Goal: Information Seeking & Learning: Check status

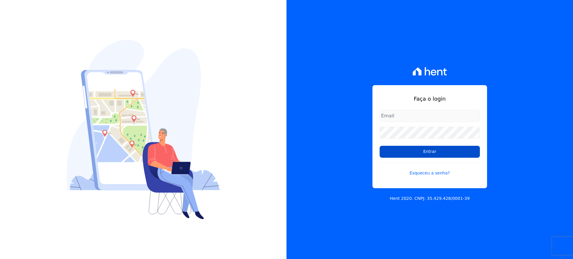
type input "[EMAIL_ADDRESS][DOMAIN_NAME]"
click at [419, 150] on input "Entrar" at bounding box center [429, 152] width 100 height 12
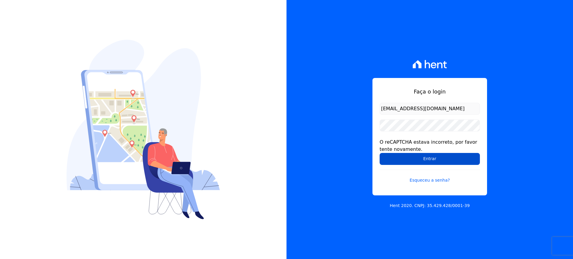
click at [427, 158] on input "Entrar" at bounding box center [429, 159] width 100 height 12
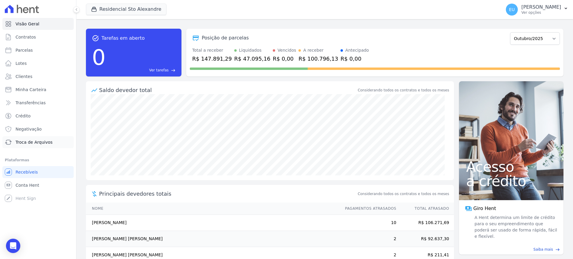
click at [38, 141] on span "Troca de Arquivos" at bounding box center [34, 142] width 37 height 6
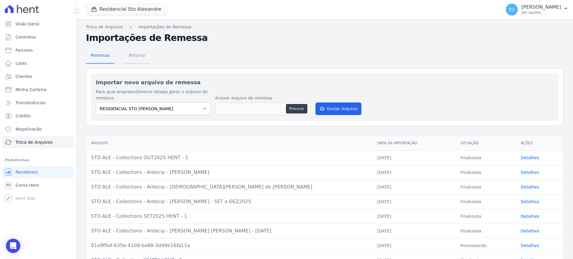
click at [133, 54] on span "Retorno" at bounding box center [137, 55] width 24 height 12
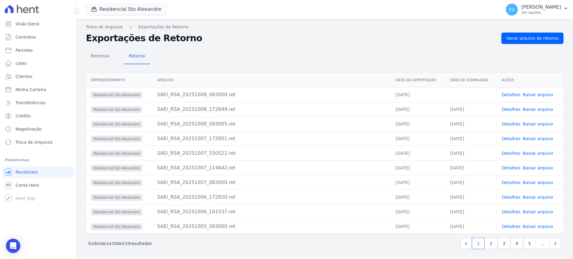
click at [508, 95] on link "Detalhes" at bounding box center [510, 94] width 18 height 5
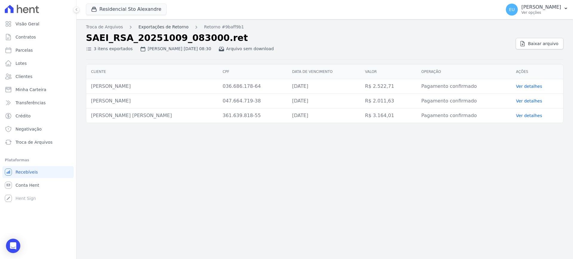
click at [158, 26] on link "Exportações de Retorno" at bounding box center [163, 27] width 50 height 6
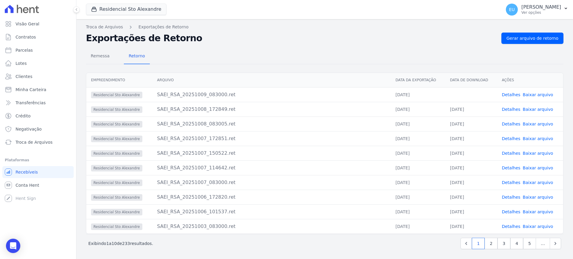
click at [528, 94] on link "Baixar arquivo" at bounding box center [538, 94] width 30 height 5
click at [98, 56] on span "Remessa" at bounding box center [100, 56] width 26 height 12
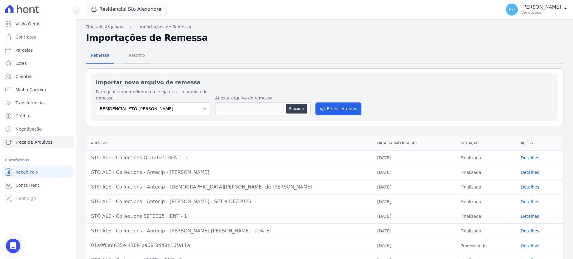
click at [134, 55] on span "Retorno" at bounding box center [137, 55] width 24 height 12
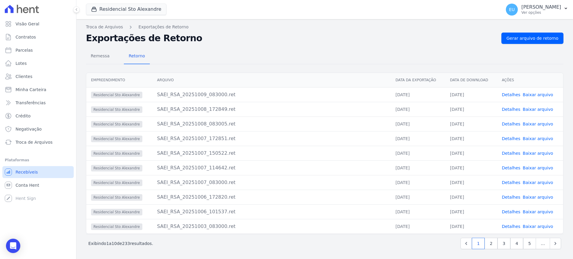
click at [30, 170] on span "Recebíveis" at bounding box center [27, 172] width 22 height 6
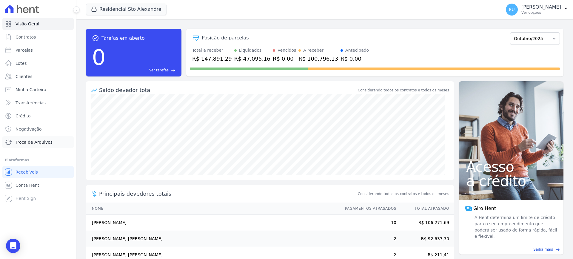
click at [33, 141] on span "Troca de Arquivos" at bounding box center [34, 142] width 37 height 6
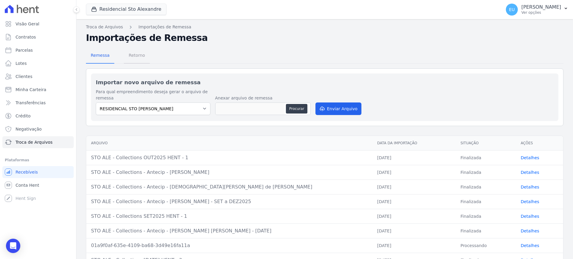
click at [135, 53] on span "Retorno" at bounding box center [137, 55] width 24 height 12
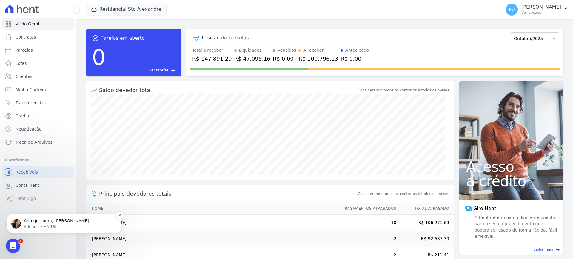
click at [97, 219] on p "Ahh que bom, Eliana! Imagina. = )" at bounding box center [69, 221] width 90 height 6
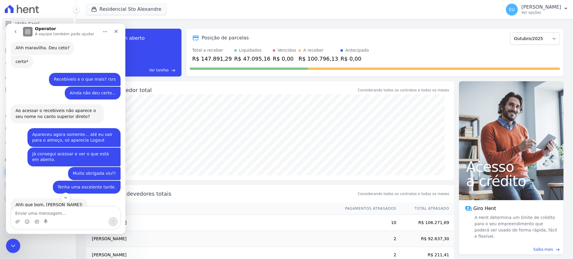
scroll to position [874, 0]
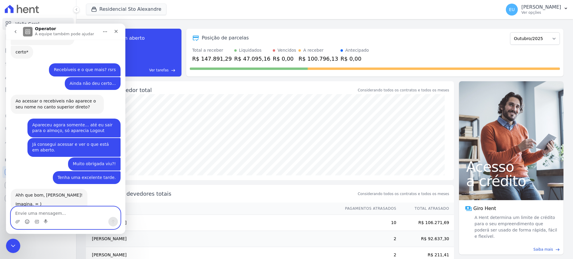
click at [27, 222] on icon "Selecionador de Emoji" at bounding box center [27, 221] width 5 height 5
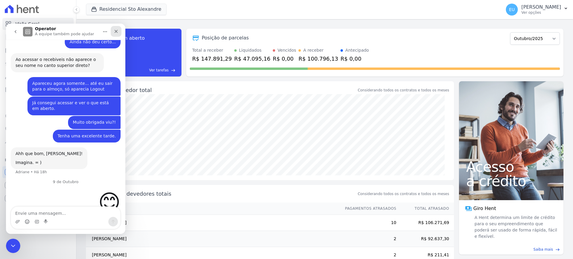
click at [116, 30] on icon "Fechar" at bounding box center [116, 31] width 5 height 5
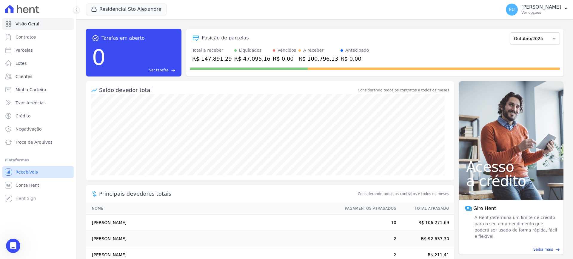
click at [21, 169] on span "Recebíveis" at bounding box center [27, 172] width 22 height 6
click at [20, 47] on span "Parcelas" at bounding box center [24, 50] width 17 height 6
select select
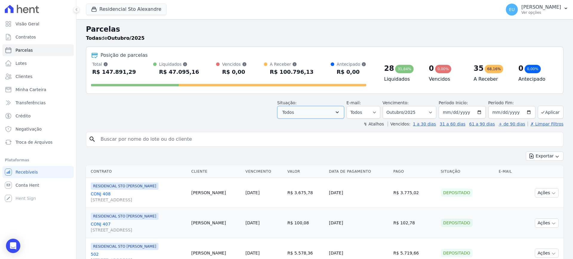
click at [319, 111] on button "Todos" at bounding box center [310, 112] width 67 height 13
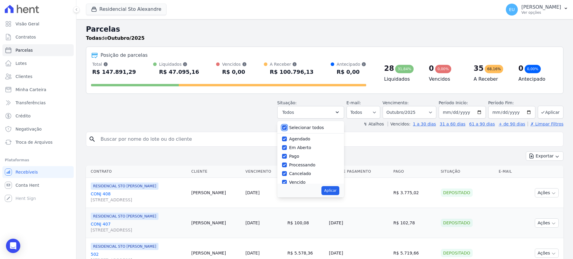
click at [287, 127] on input "Selecionar todos" at bounding box center [284, 127] width 5 height 5
checkbox input "false"
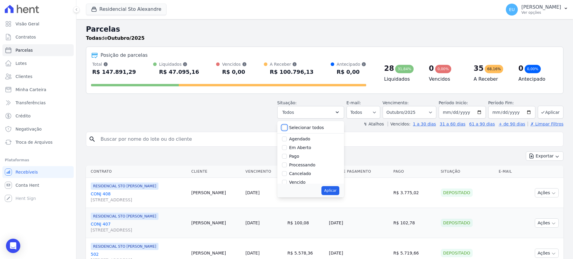
checkbox input "false"
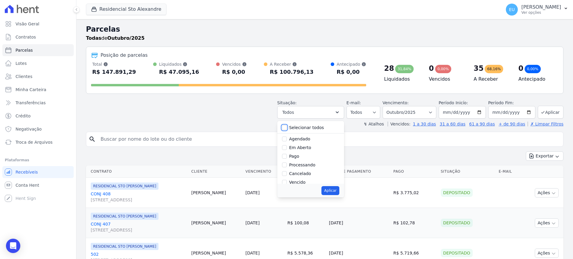
checkbox input "false"
click at [287, 140] on input "Vencido" at bounding box center [284, 142] width 5 height 5
checkbox input "true"
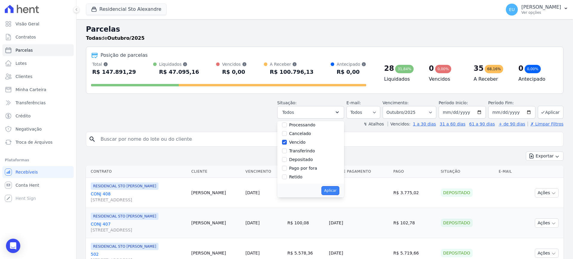
click at [334, 193] on button "Aplicar" at bounding box center [330, 190] width 18 height 9
select select "overdue"
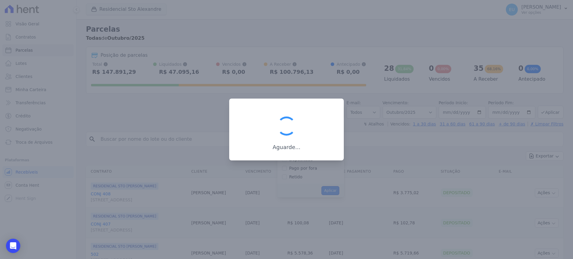
scroll to position [11, 0]
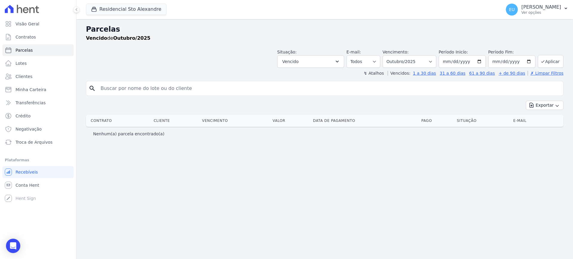
select select
click at [319, 59] on button "Vencido" at bounding box center [310, 61] width 67 height 13
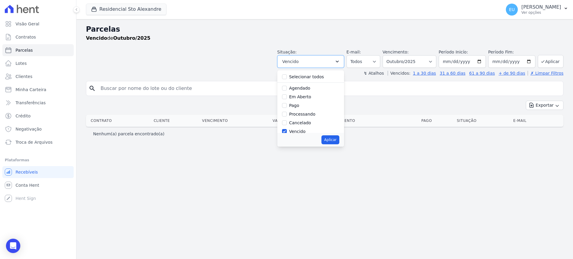
scroll to position [30, 0]
click at [287, 101] on input "Vencido" at bounding box center [284, 101] width 5 height 5
checkbox input "false"
click at [349, 158] on div "Parcelas [GEOGRAPHIC_DATA] de Outubro/2025 Situação: Agendado Em Aberto Pago Pr…" at bounding box center [324, 139] width 496 height 240
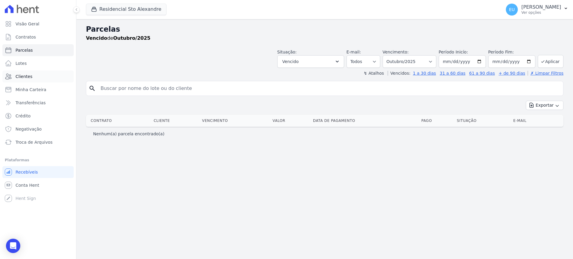
click at [23, 75] on span "Clientes" at bounding box center [24, 76] width 17 height 6
